Goal: Information Seeking & Learning: Learn about a topic

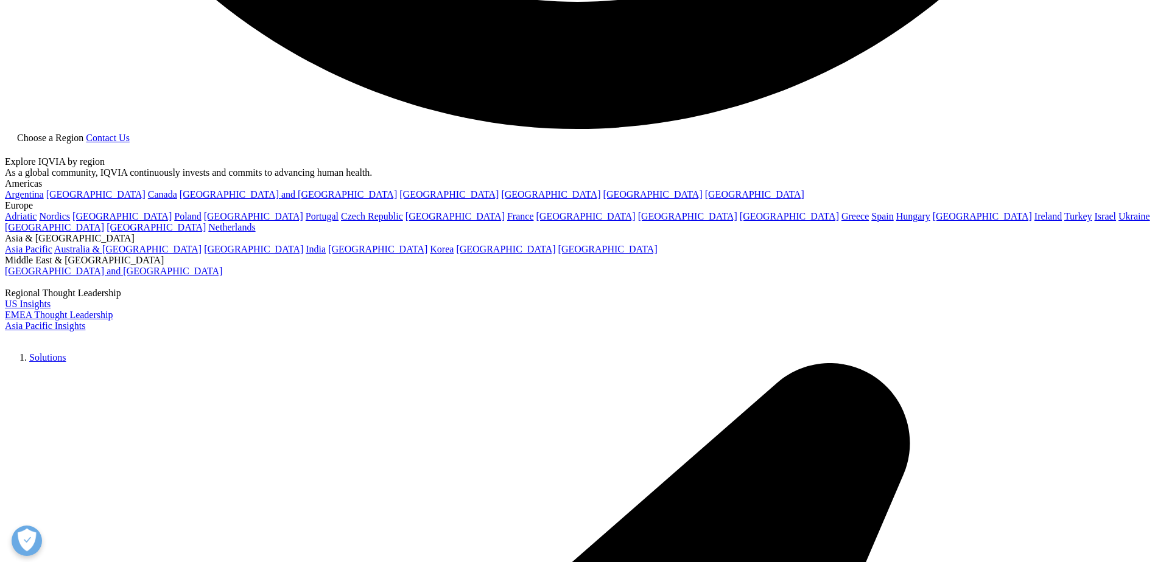
scroll to position [3287, 0]
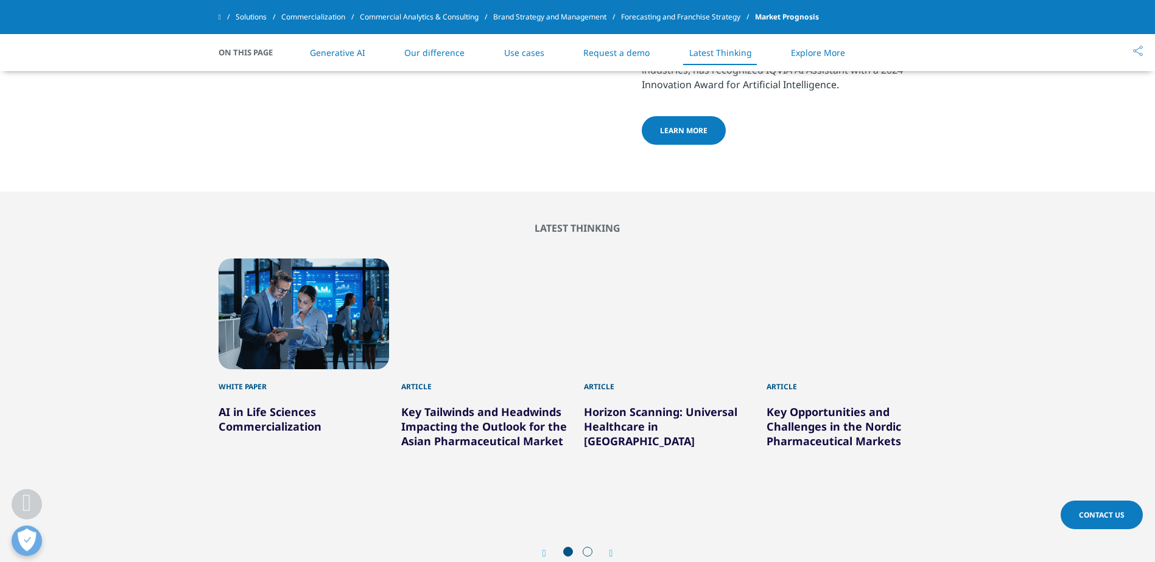
click at [221, 16] on span at bounding box center [220, 17] width 2 height 9
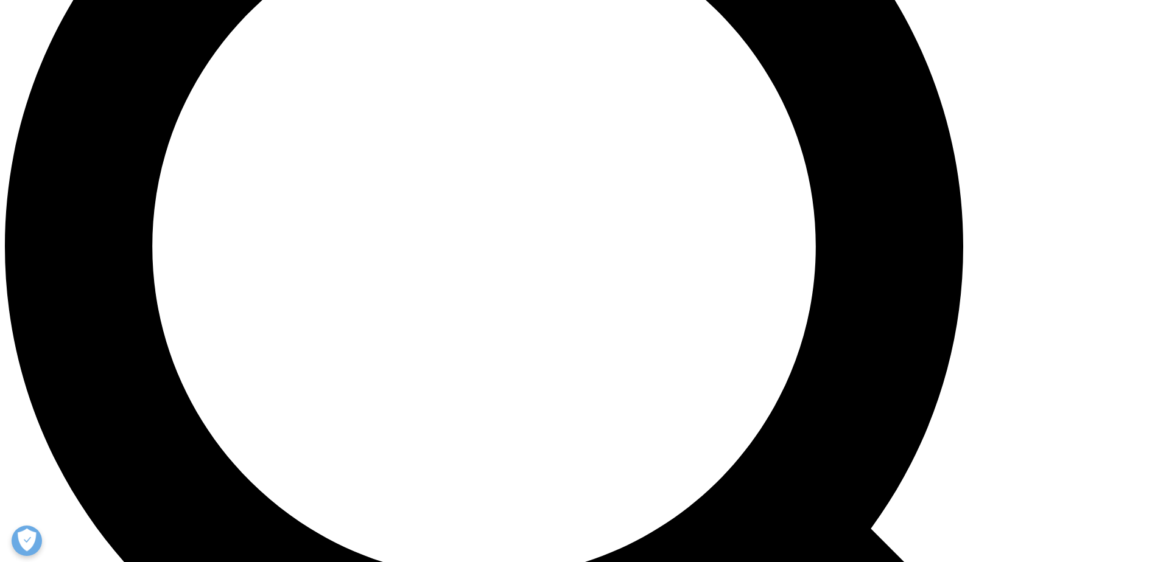
scroll to position [1400, 0]
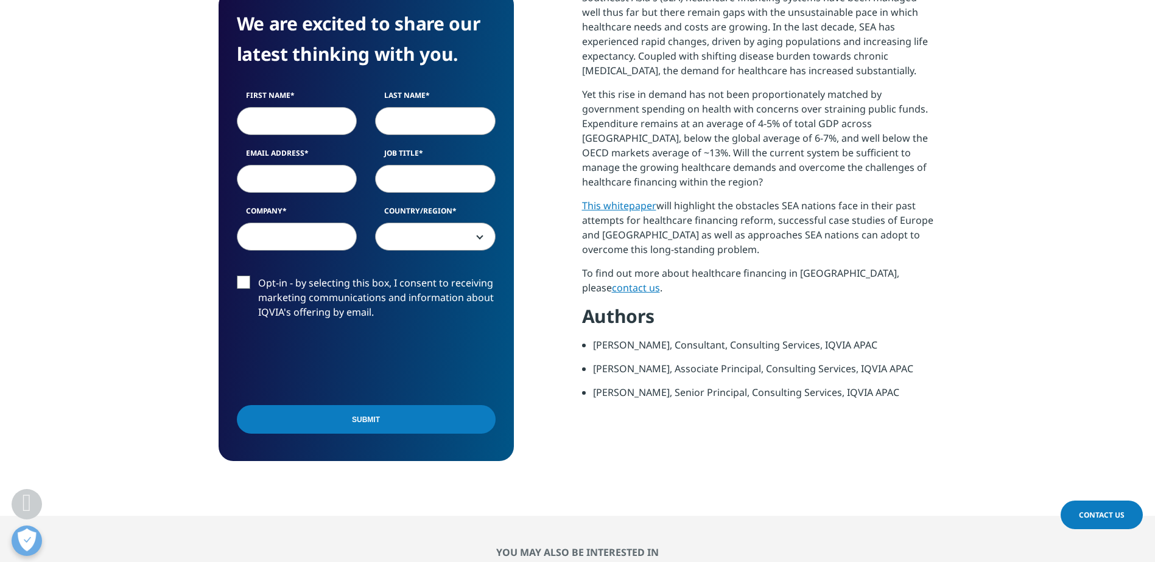
scroll to position [670, 0]
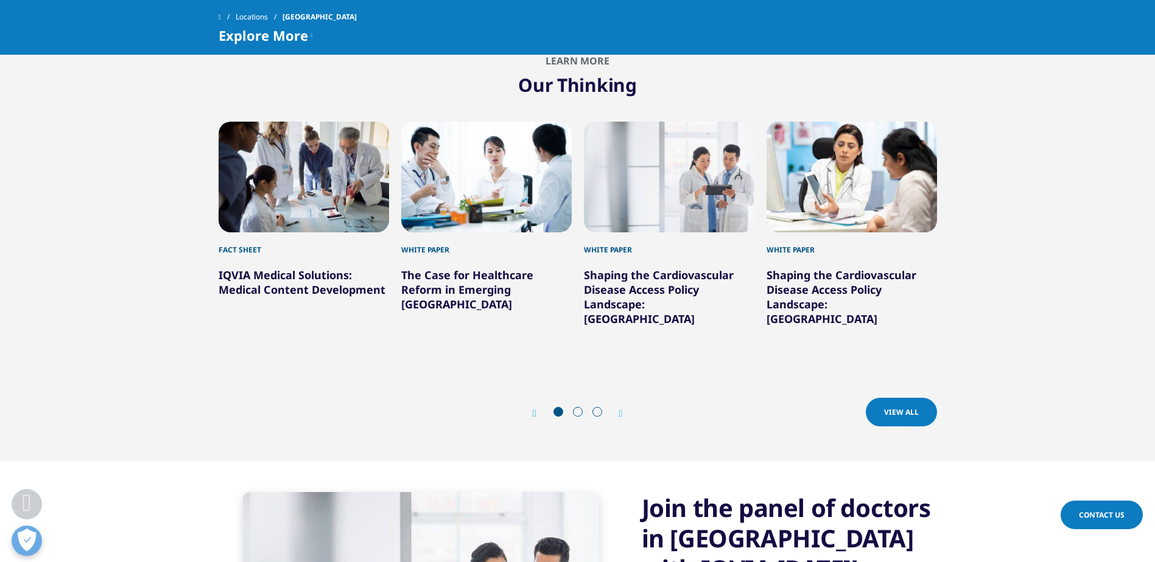
scroll to position [1426, 0]
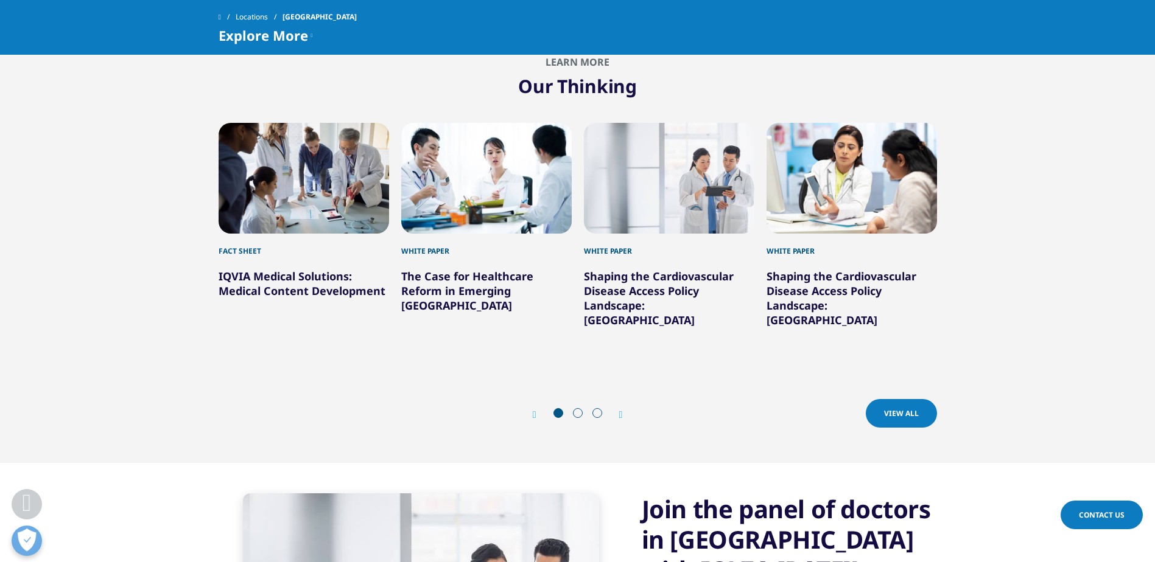
click at [576, 408] on span at bounding box center [578, 413] width 10 height 10
click at [580, 408] on span at bounding box center [578, 413] width 10 height 10
click at [619, 410] on icon "Next slide" at bounding box center [621, 415] width 4 height 10
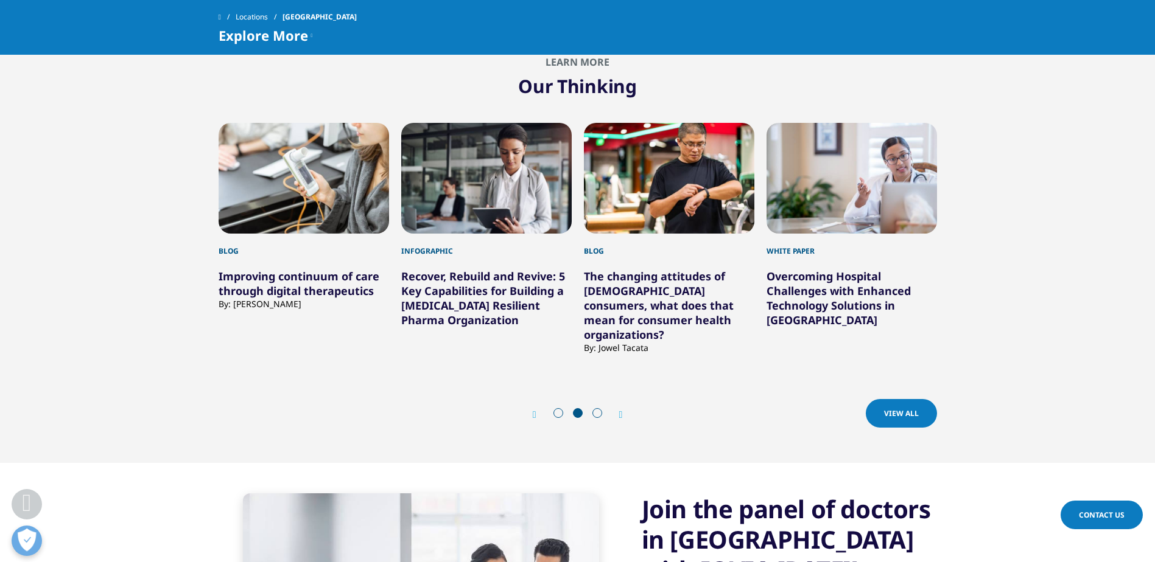
click at [619, 410] on icon "Next slide" at bounding box center [621, 415] width 4 height 10
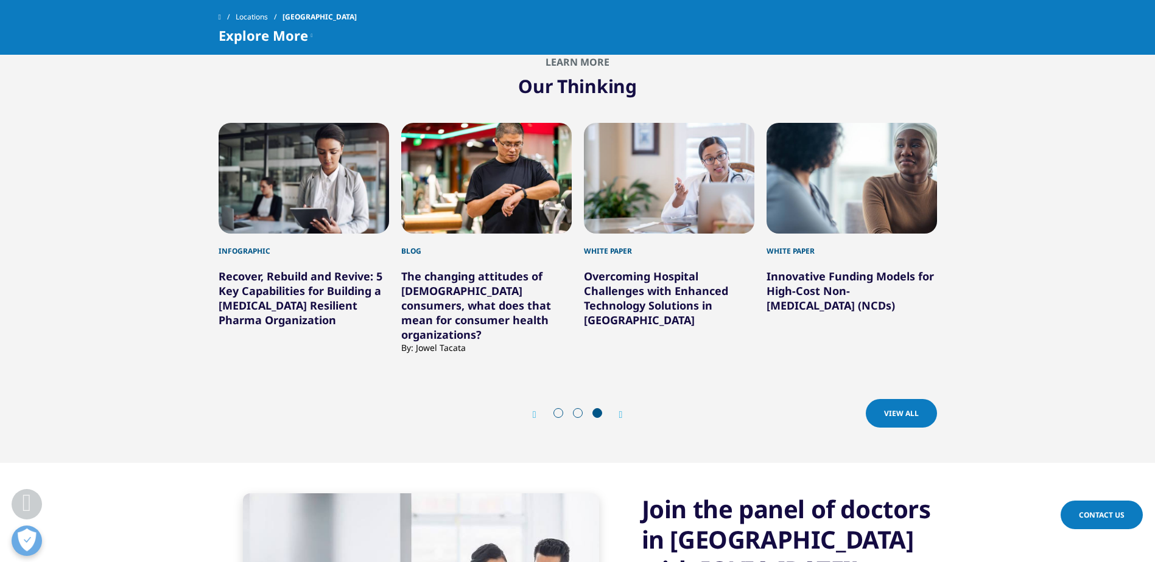
click at [619, 410] on icon "Next slide" at bounding box center [621, 415] width 4 height 10
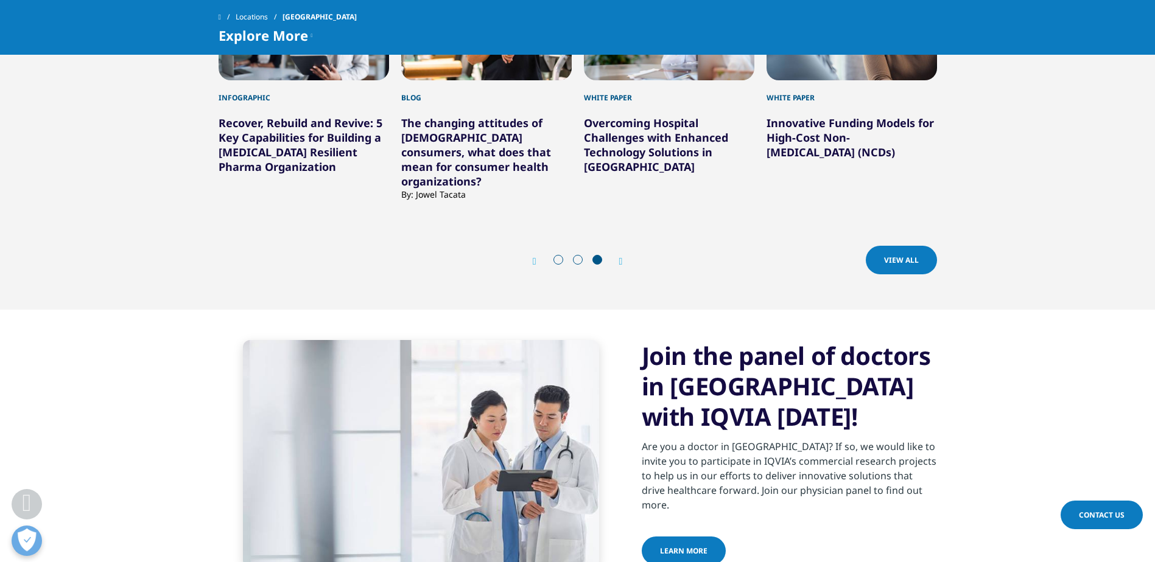
scroll to position [1548, 0]
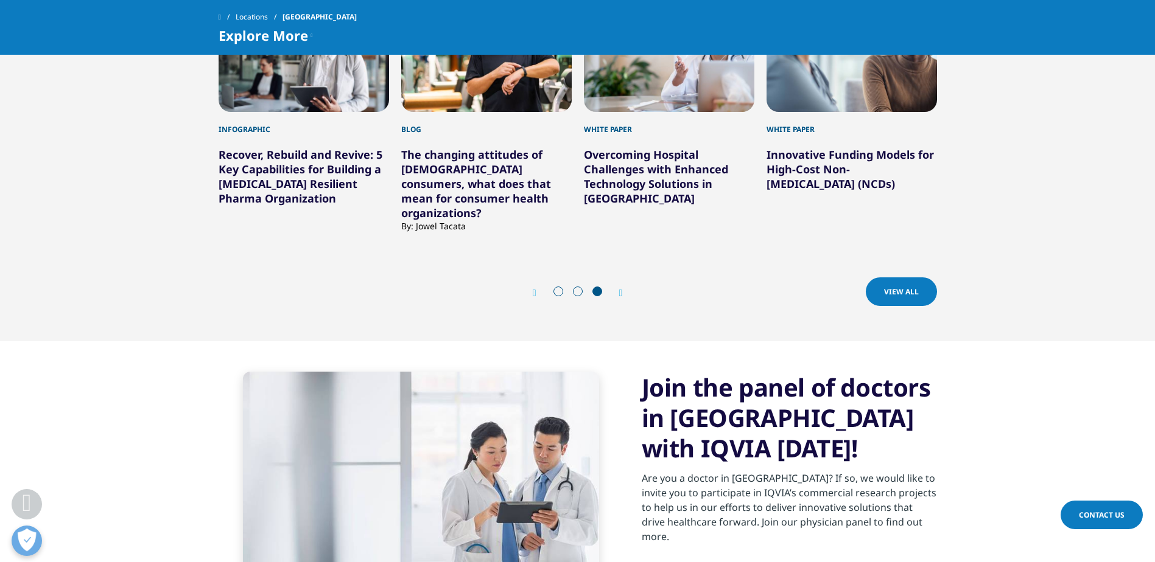
click at [221, 14] on span at bounding box center [220, 17] width 2 height 9
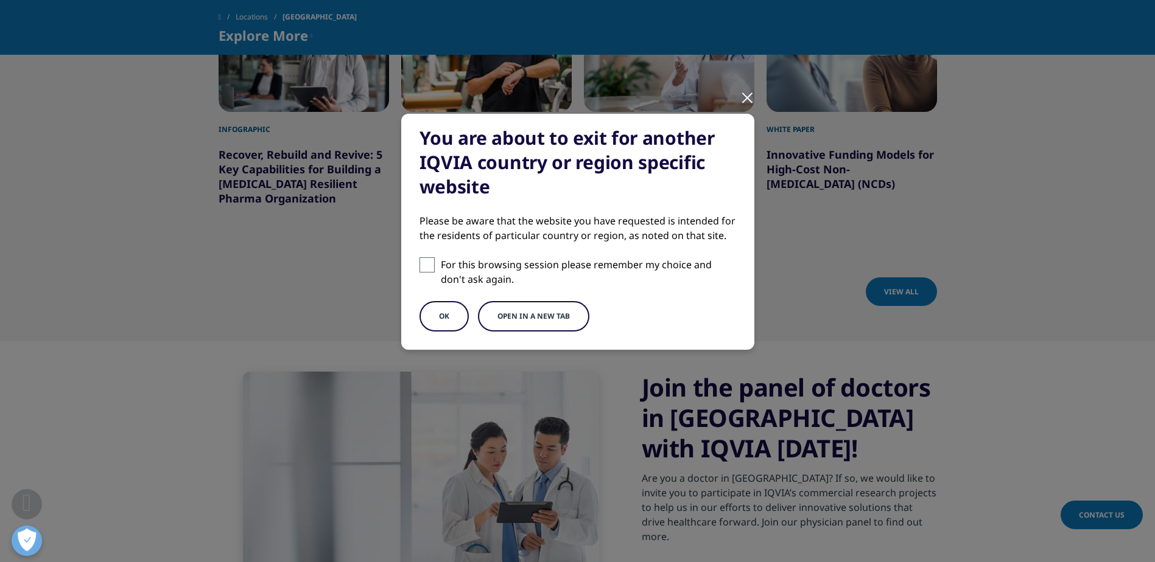
click at [445, 313] on button "OK" at bounding box center [443, 316] width 49 height 30
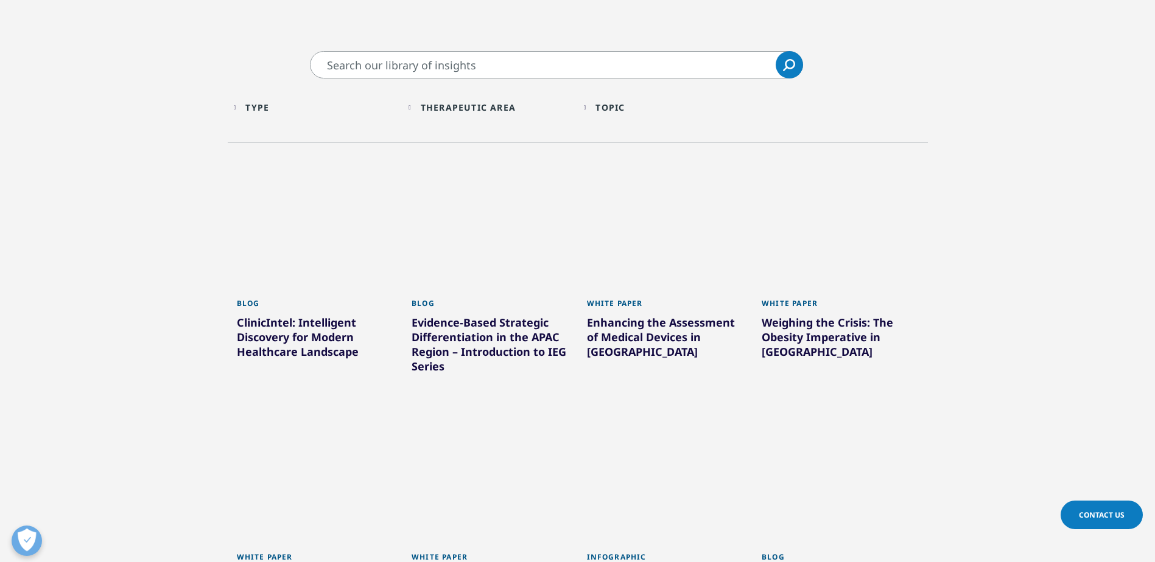
scroll to position [68, 0]
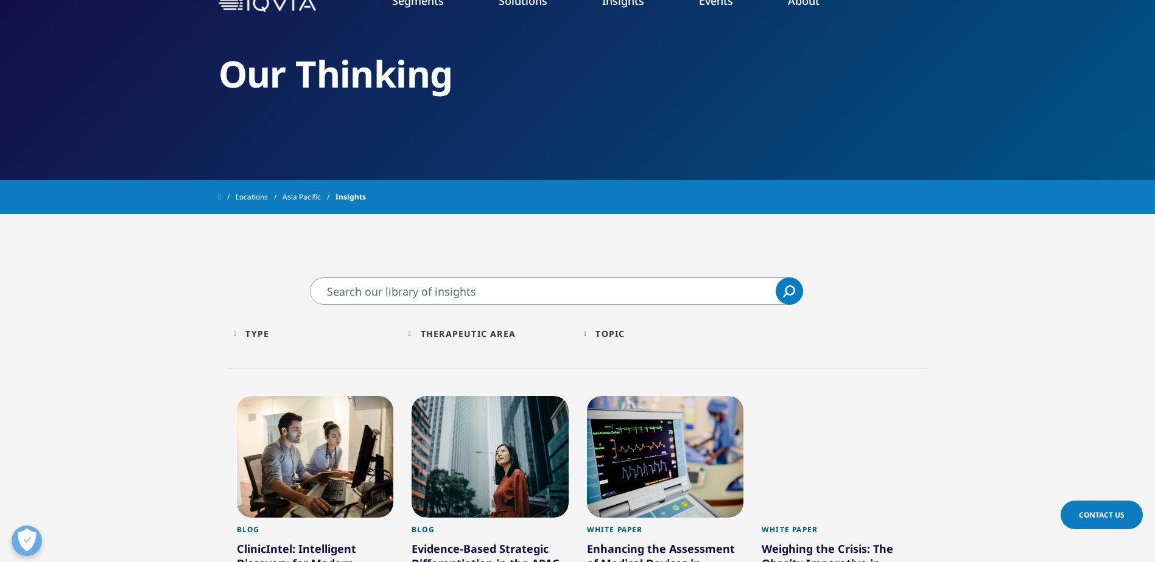
click at [500, 295] on input "Search" at bounding box center [556, 291] width 493 height 27
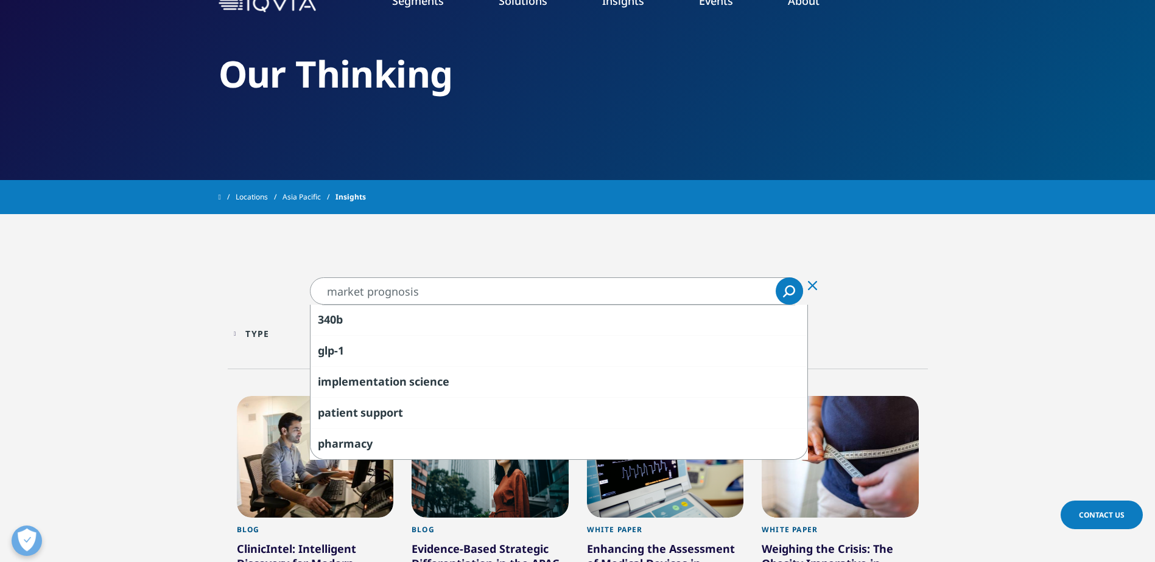
type input "market prognosis"
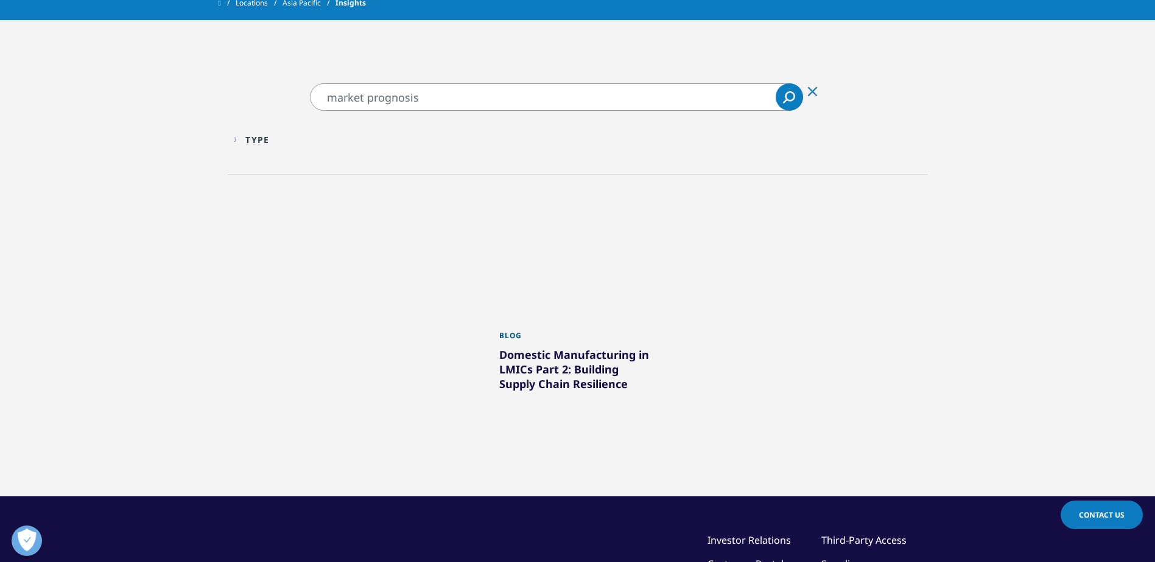
scroll to position [7, 0]
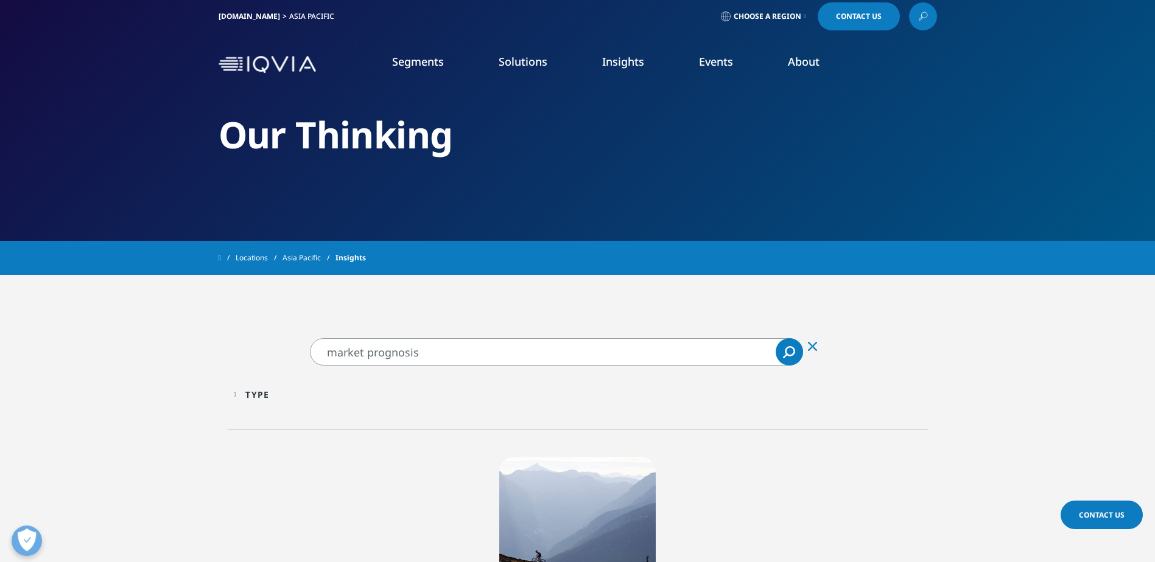
click at [482, 347] on input "market prognosis" at bounding box center [556, 351] width 493 height 27
click at [246, 397] on div "Type Loading Clear Or/And Operator" at bounding box center [315, 394] width 163 height 29
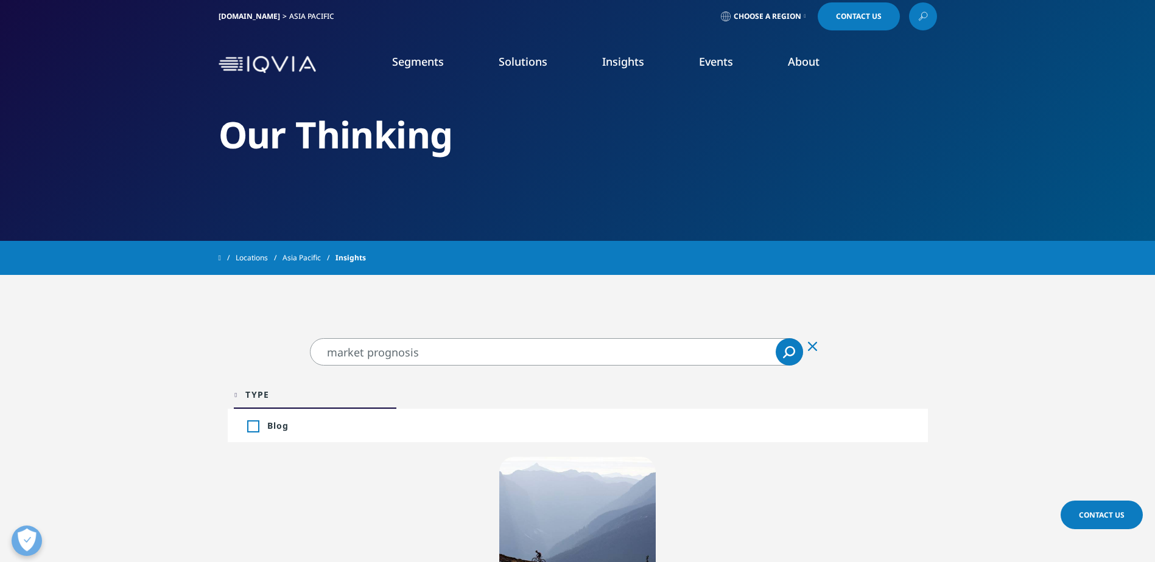
click at [925, 18] on icon at bounding box center [923, 17] width 10 height 16
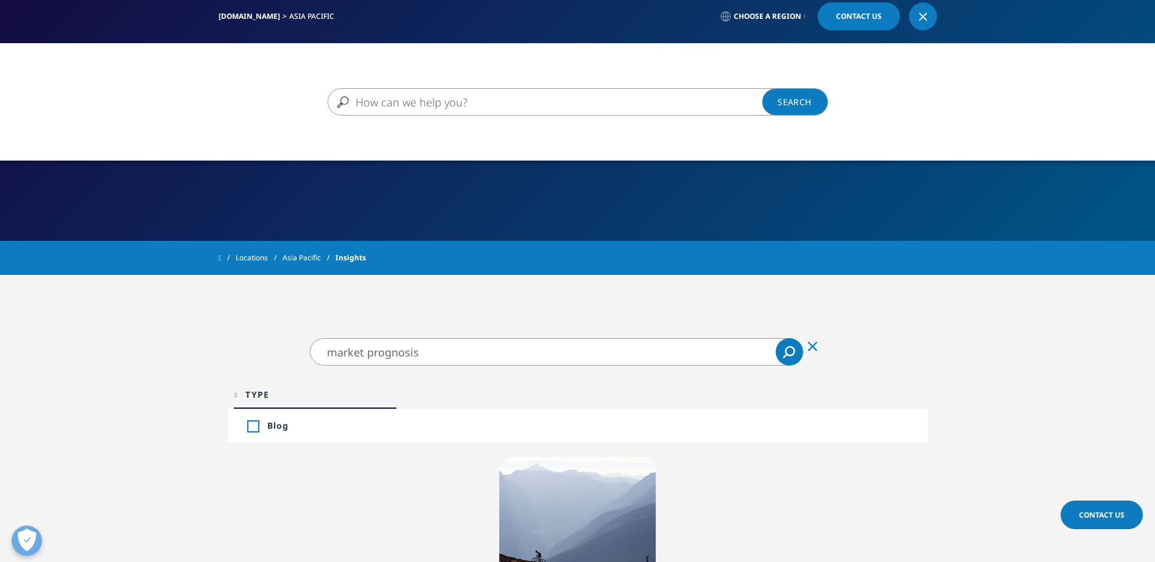
click at [499, 105] on input "Search" at bounding box center [559, 101] width 465 height 27
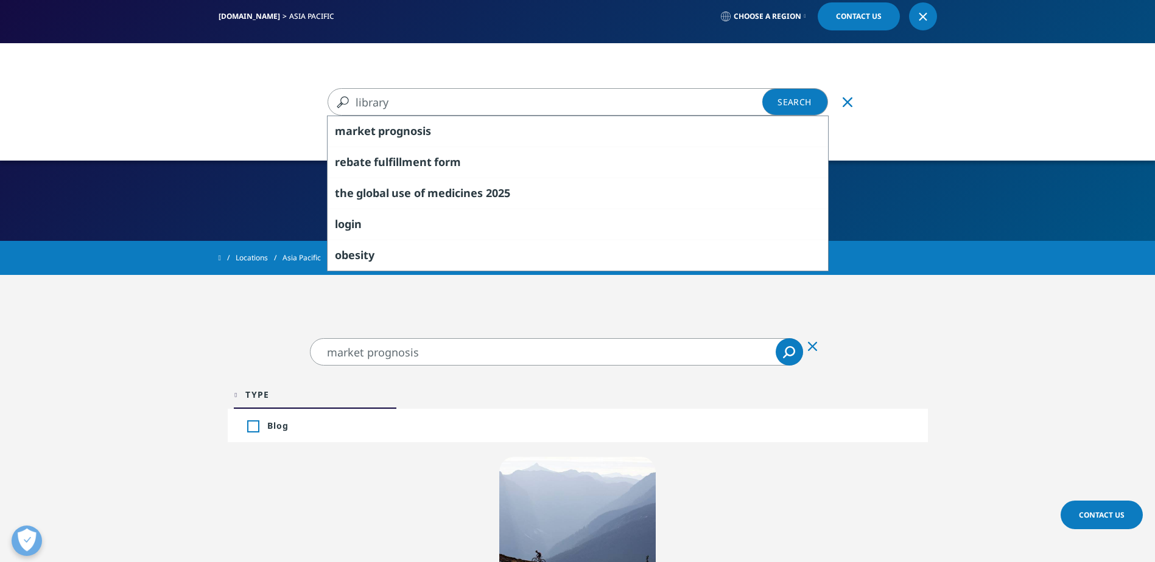
type input "library"
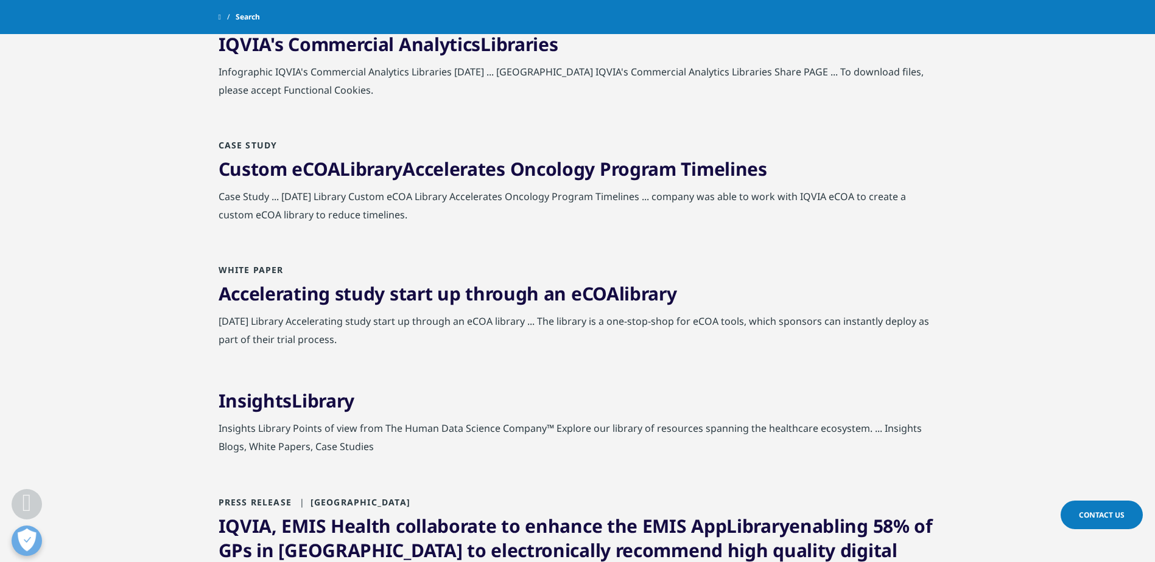
scroll to position [730, 0]
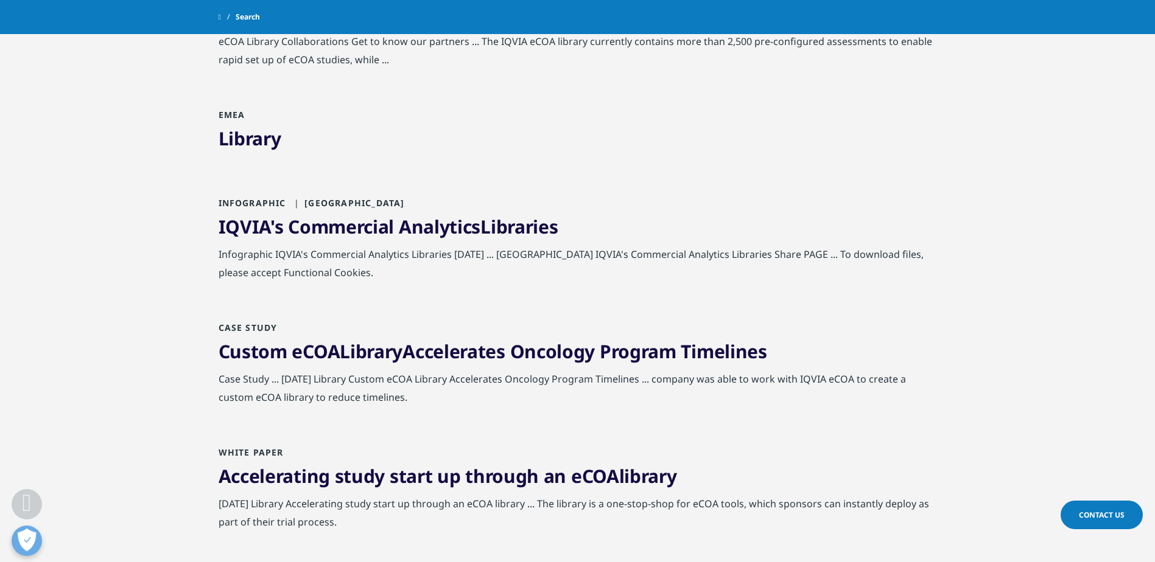
click at [432, 230] on link "IQVIA's Commercial Analytics Libraries" at bounding box center [389, 226] width 340 height 25
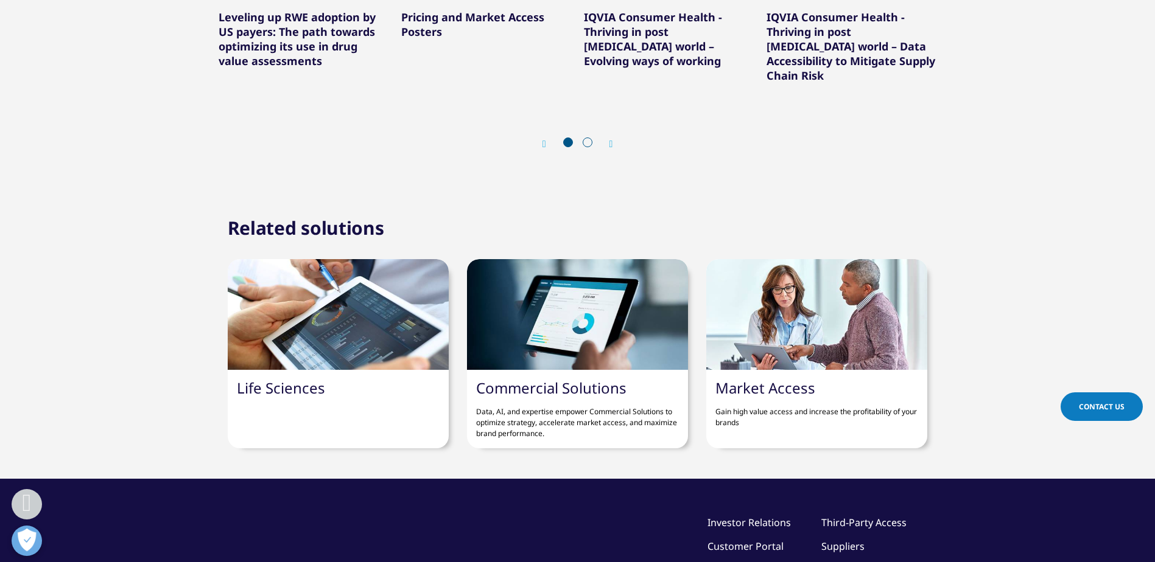
scroll to position [1278, 0]
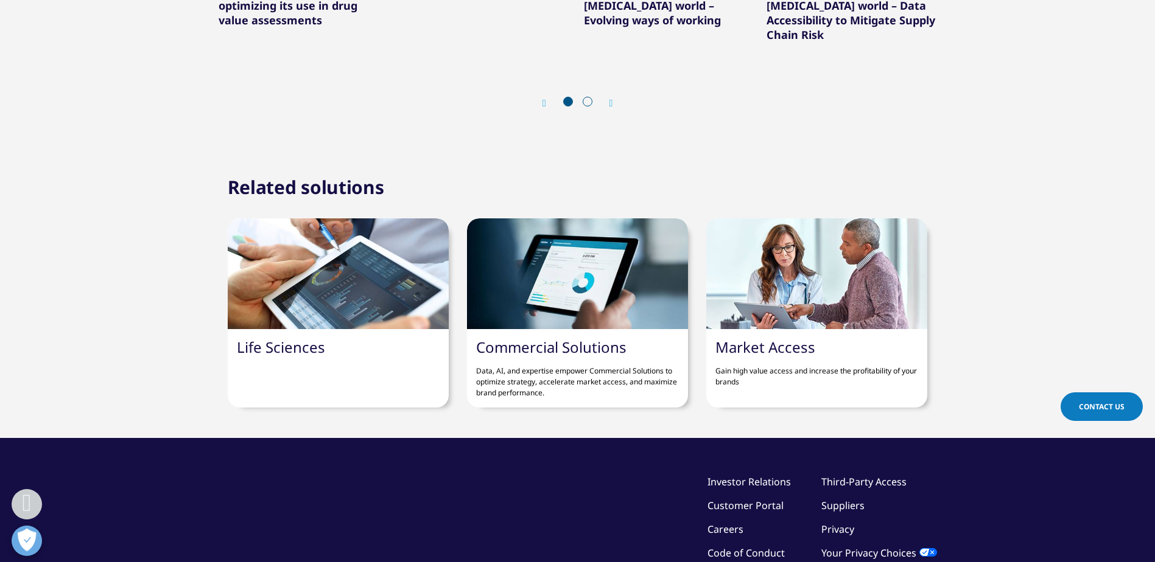
click at [566, 337] on link "Commercial Solutions" at bounding box center [551, 347] width 150 height 20
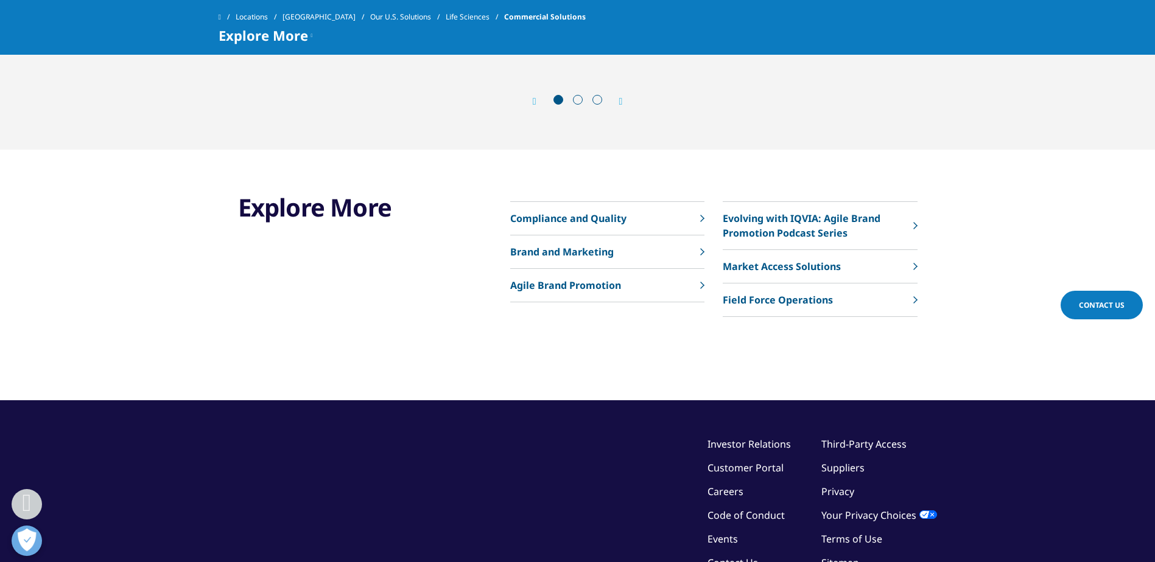
scroll to position [1339, 0]
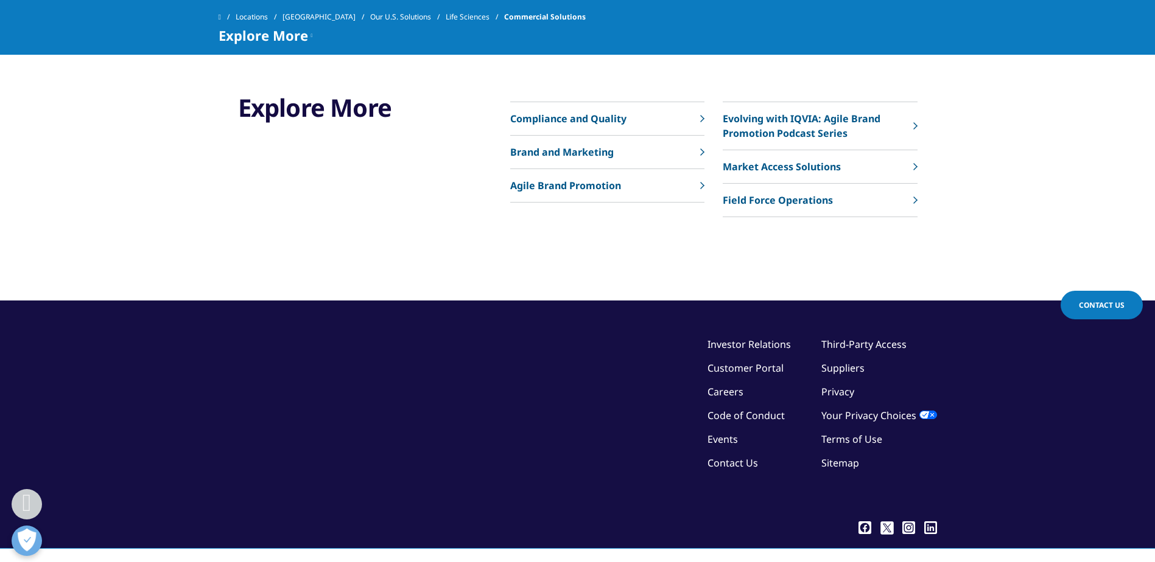
click at [816, 208] on p "Field Force Operations" at bounding box center [778, 200] width 110 height 15
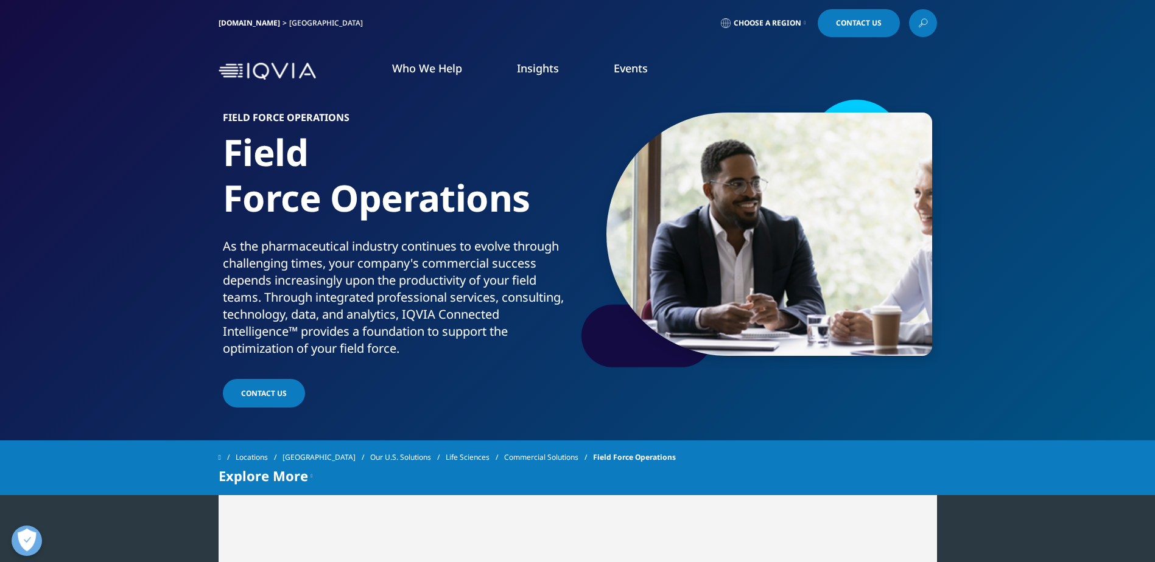
click at [804, 21] on icon at bounding box center [805, 23] width 2 height 5
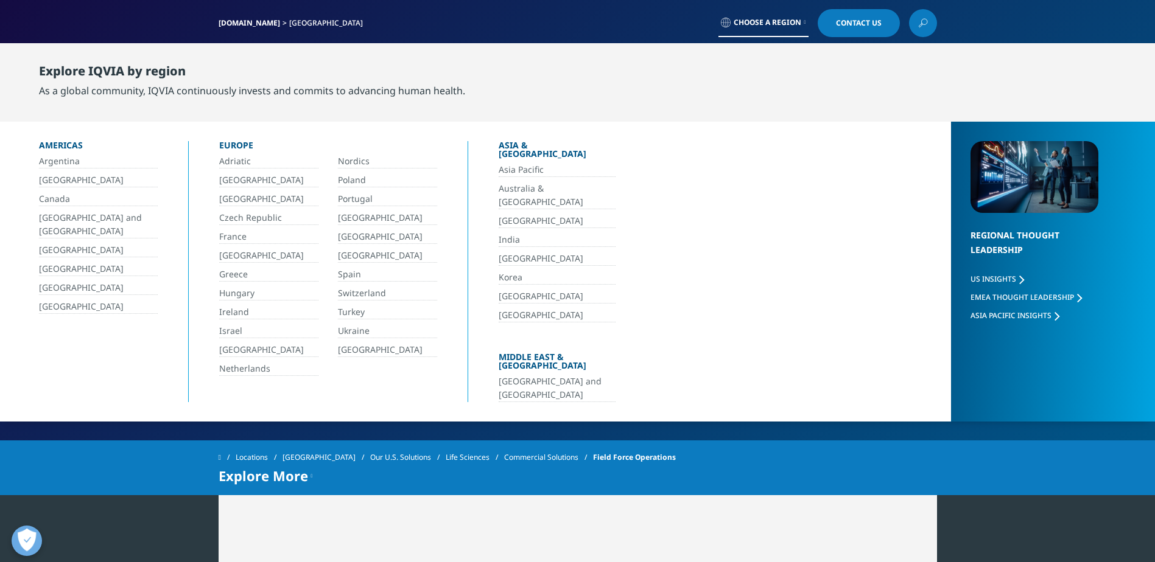
click at [528, 163] on link "Asia Pacific" at bounding box center [557, 170] width 117 height 14
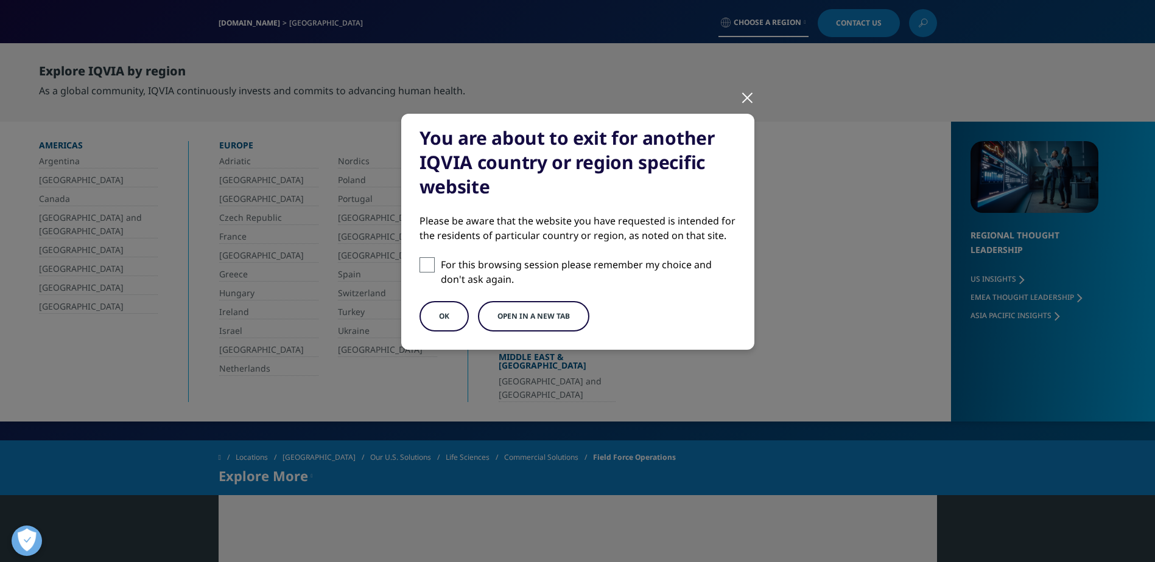
click at [442, 314] on button "OK" at bounding box center [443, 316] width 49 height 30
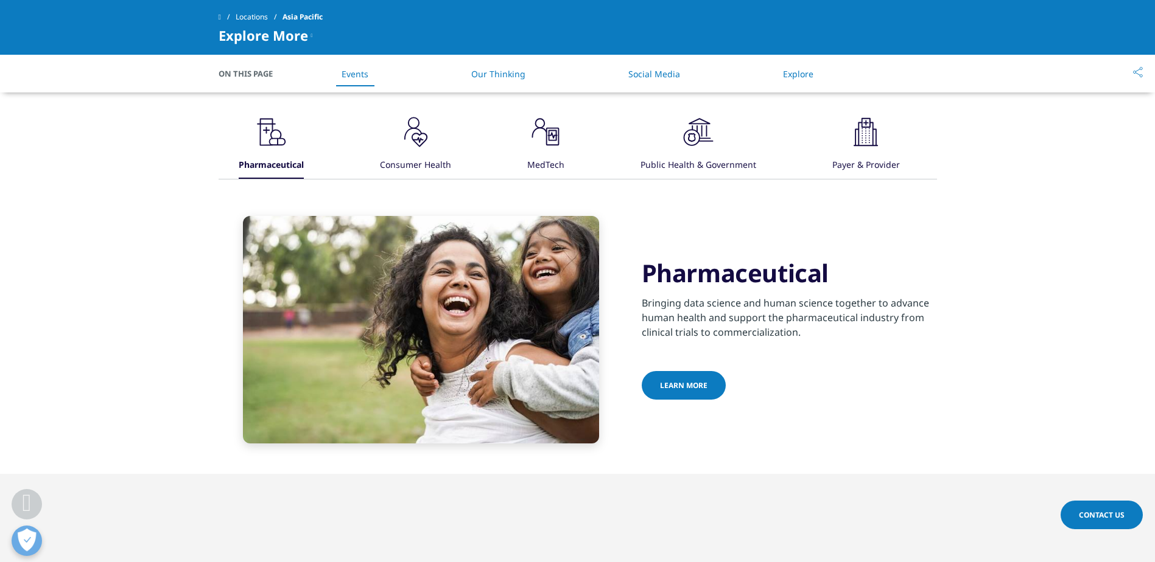
scroll to position [730, 0]
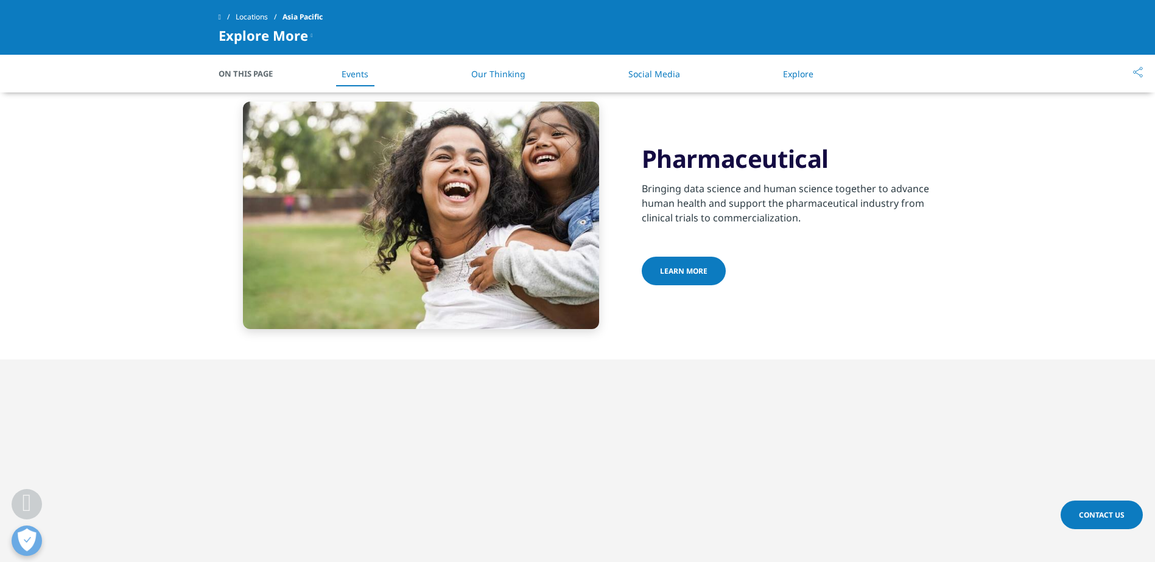
click at [686, 266] on span "Learn more" at bounding box center [683, 271] width 47 height 10
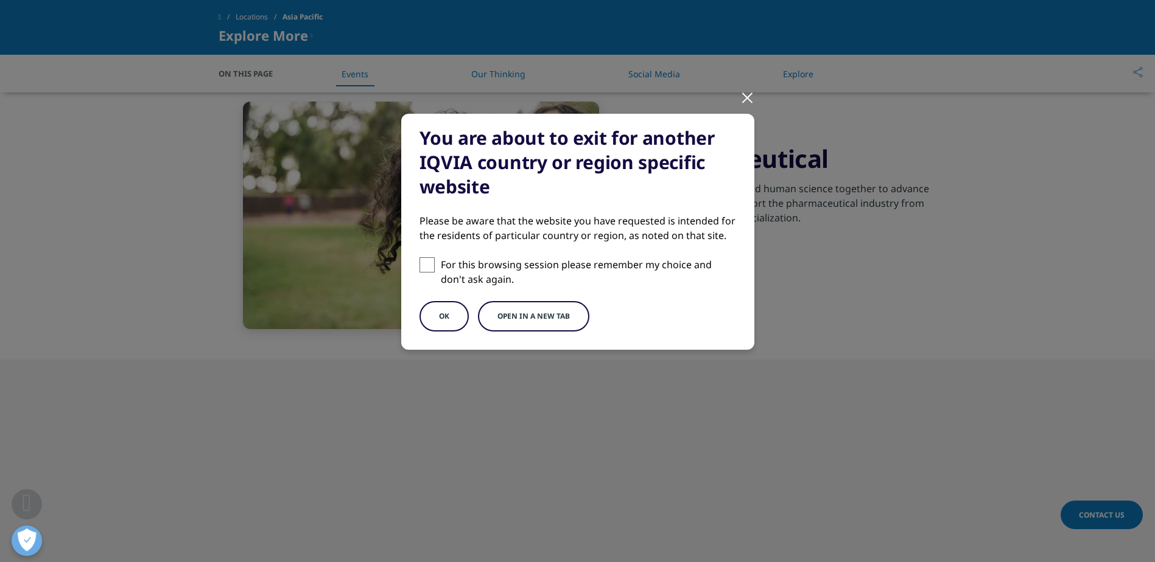
click at [448, 305] on button "OK" at bounding box center [443, 316] width 49 height 30
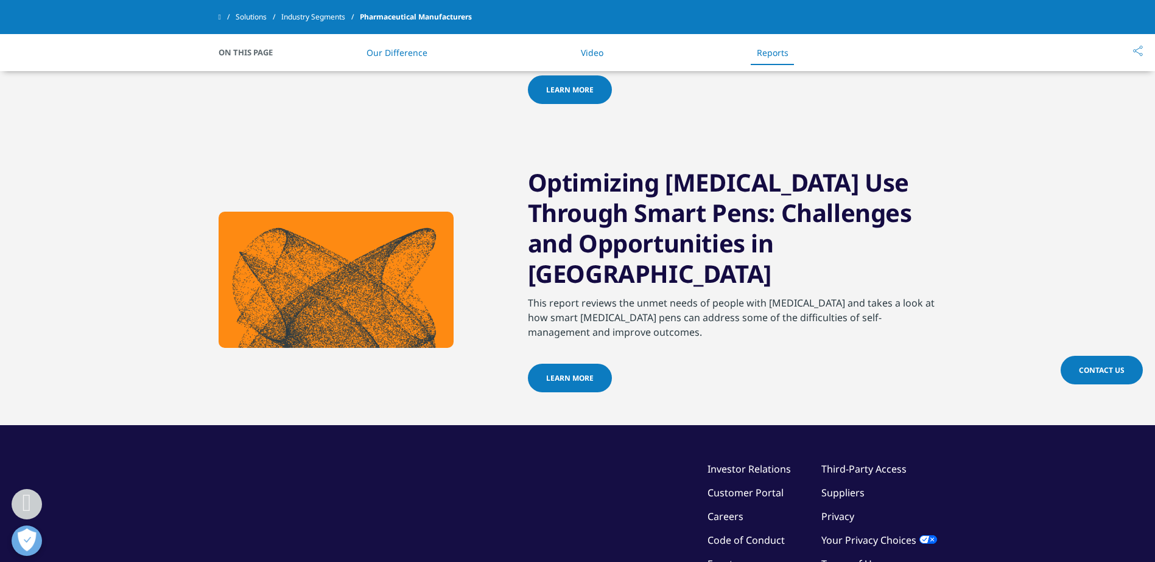
scroll to position [1887, 0]
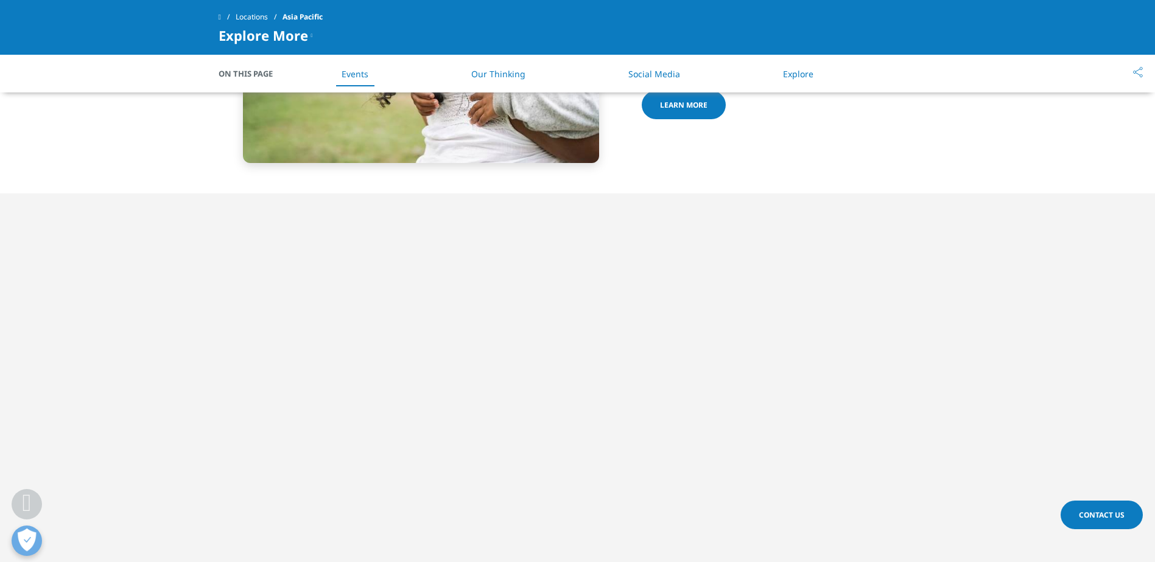
scroll to position [913, 0]
